Goal: Check status: Check status

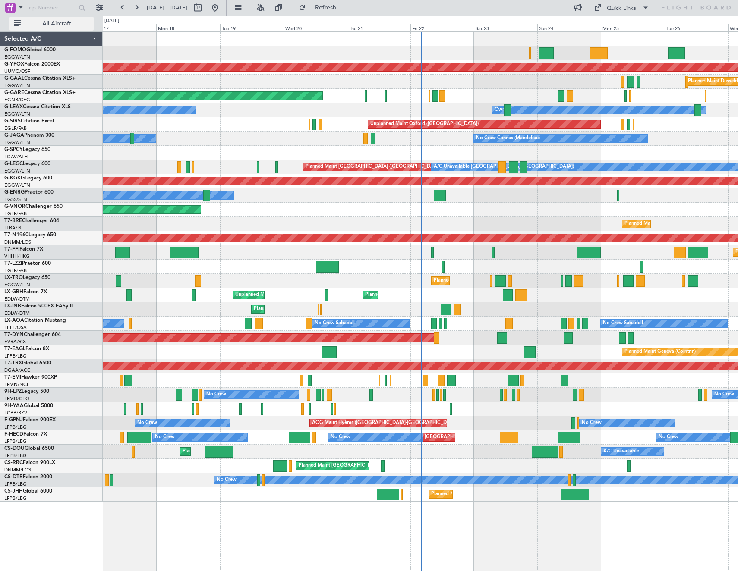
click at [69, 25] on span "All Aircraft" at bounding box center [56, 24] width 69 height 6
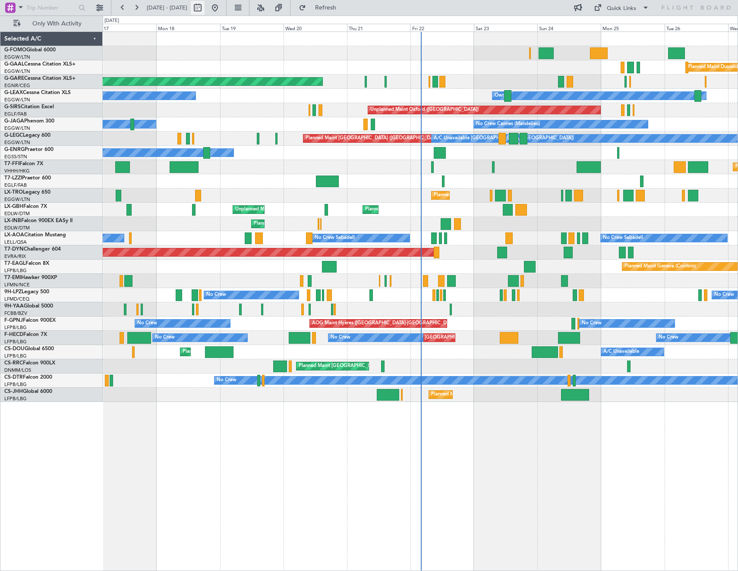
click at [204, 8] on button at bounding box center [198, 8] width 14 height 14
select select "8"
select select "2025"
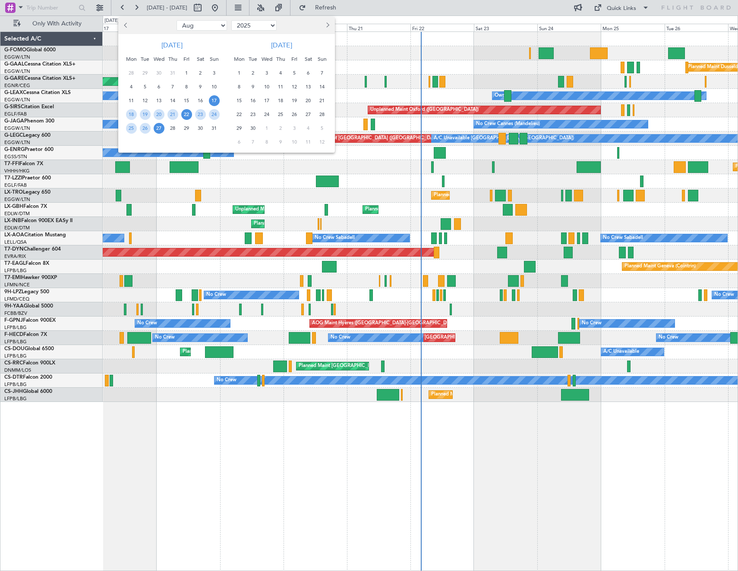
click at [186, 117] on span "22" at bounding box center [186, 114] width 11 height 11
click at [186, 127] on span "29" at bounding box center [186, 128] width 11 height 11
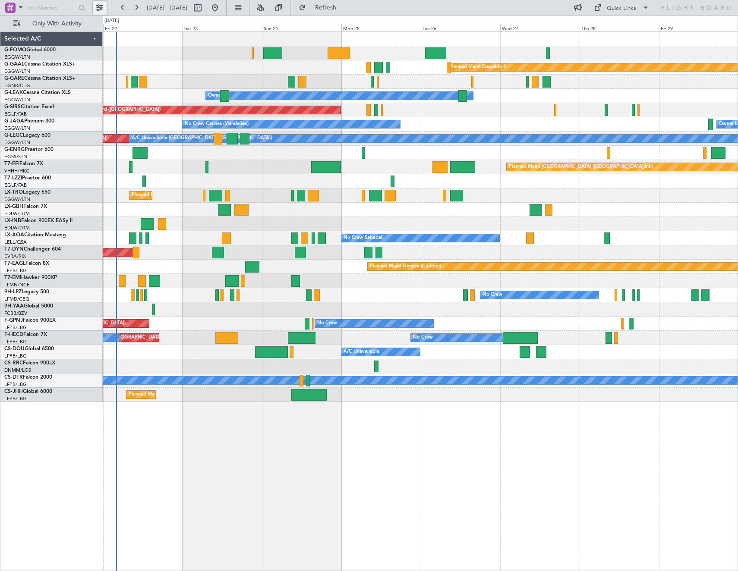
click at [98, 7] on button at bounding box center [100, 8] width 14 height 14
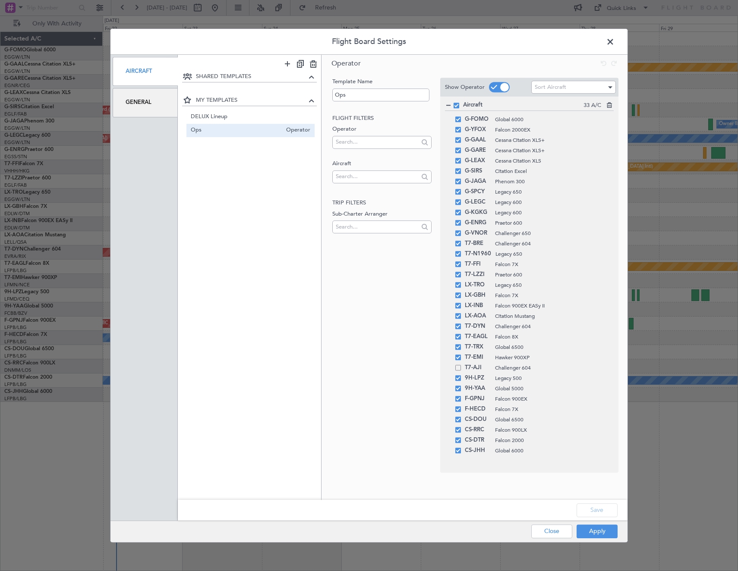
click at [166, 104] on div "General" at bounding box center [145, 102] width 65 height 29
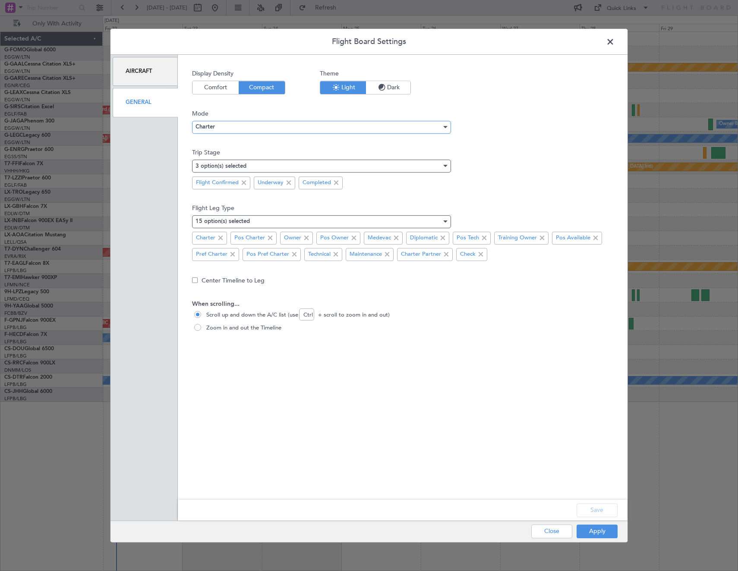
click at [225, 130] on div "Charter" at bounding box center [318, 127] width 246 height 13
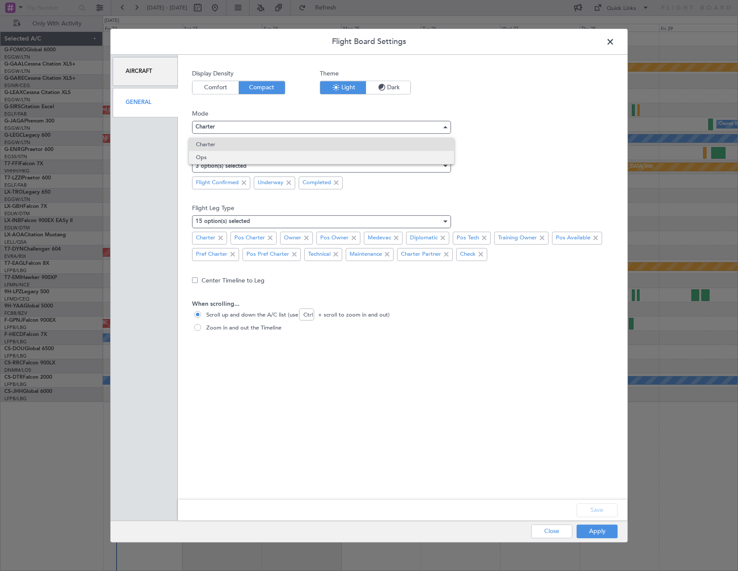
click at [216, 154] on span "Ops" at bounding box center [321, 157] width 251 height 13
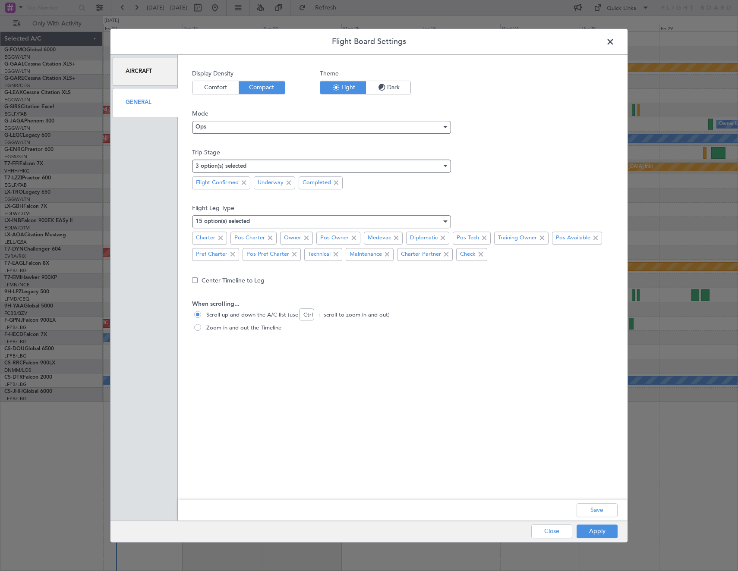
click at [599, 518] on div "Save" at bounding box center [402, 510] width 449 height 21
click at [599, 513] on button "Save" at bounding box center [596, 510] width 41 height 14
click at [600, 528] on button "Apply" at bounding box center [596, 532] width 41 height 14
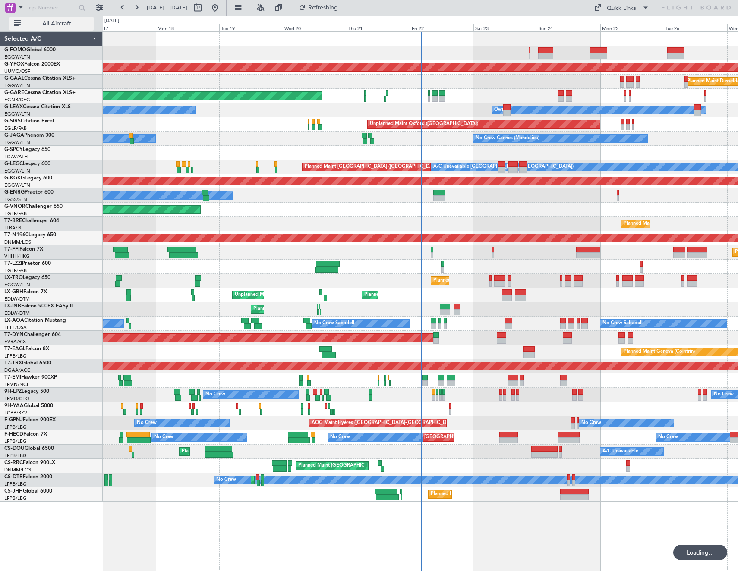
click at [75, 26] on span "All Aircraft" at bounding box center [56, 24] width 69 height 6
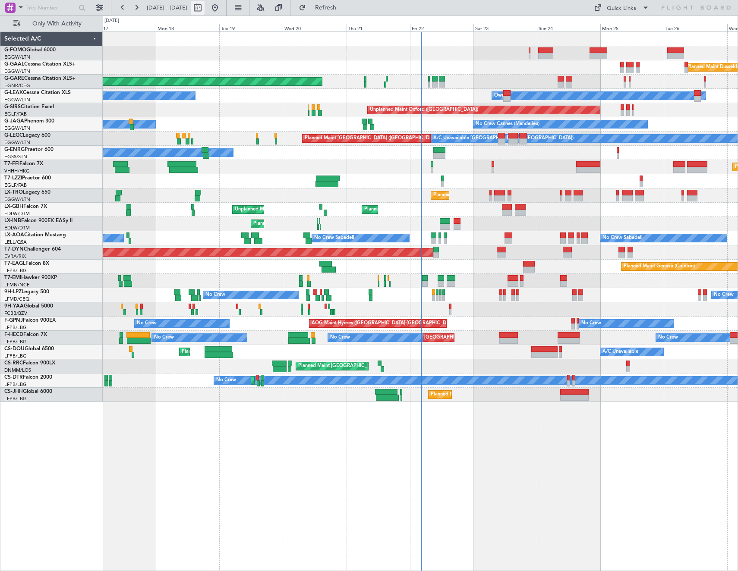
click at [204, 11] on button at bounding box center [198, 8] width 14 height 14
select select "8"
select select "2025"
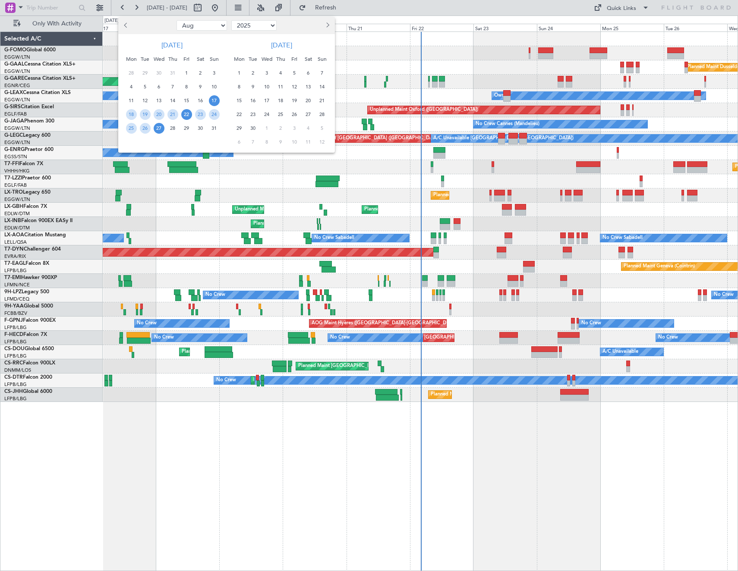
click at [185, 117] on span "22" at bounding box center [186, 114] width 11 height 11
click at [189, 129] on span "29" at bounding box center [186, 128] width 11 height 11
